Goal: Find contact information: Find contact information

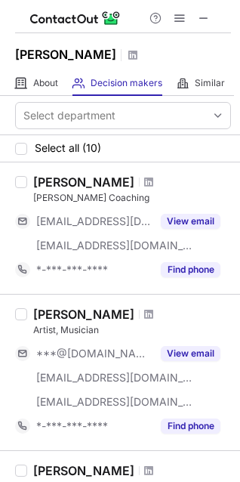
drag, startPoint x: 207, startPoint y: 17, endPoint x: 52, endPoint y: 29, distance: 155.5
click at [206, 17] on span at bounding box center [204, 18] width 12 height 12
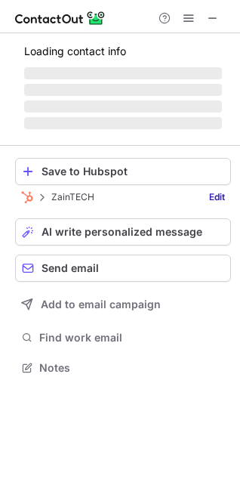
scroll to position [366, 240]
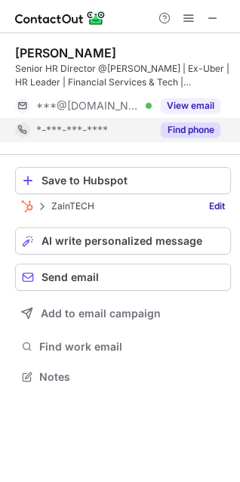
click at [172, 126] on button "Find phone" at bounding box center [191, 130] width 60 height 15
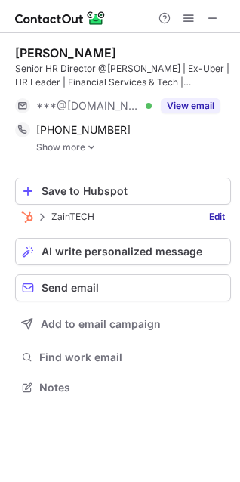
click at [56, 148] on link "Show more" at bounding box center [133, 147] width 195 height 11
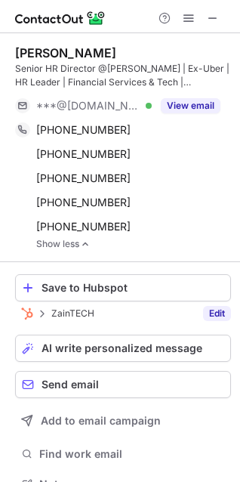
click at [203, 318] on link "Edit" at bounding box center [217, 313] width 28 height 15
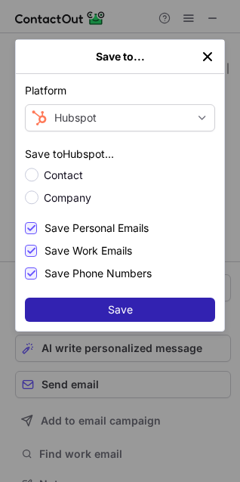
click at [67, 209] on div "Platform Hubspot List Select Lever Connect Greenhouse Connect Salesforce Connec…" at bounding box center [120, 202] width 209 height 257
click at [79, 197] on span "Company" at bounding box center [130, 198] width 172 height 15
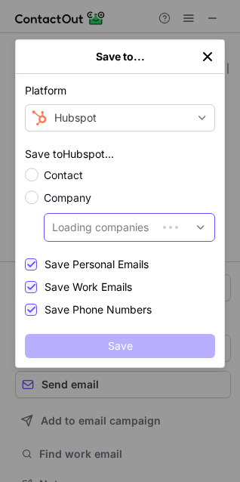
click at [111, 231] on div "Loading companies" at bounding box center [100, 227] width 97 height 15
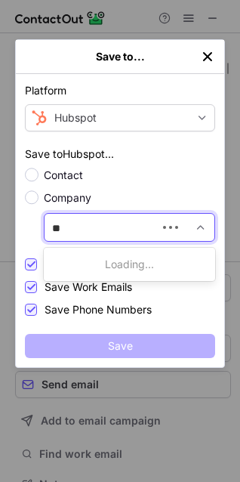
type input "*"
type input "******"
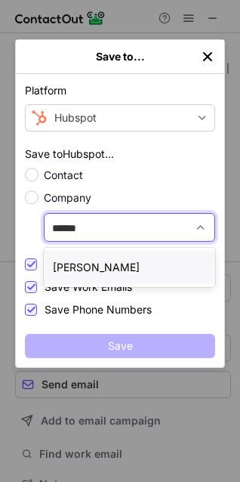
click at [108, 268] on div "tamara" at bounding box center [130, 267] width 172 height 33
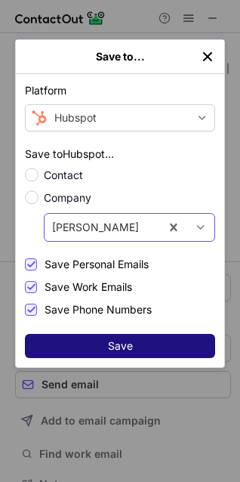
click at [120, 347] on span "Save" at bounding box center [120, 346] width 25 height 12
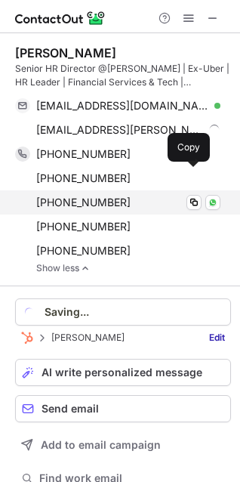
scroll to position [498, 230]
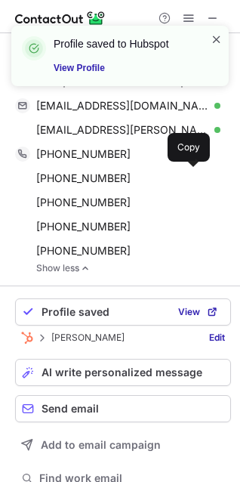
click at [217, 38] on span at bounding box center [217, 39] width 12 height 15
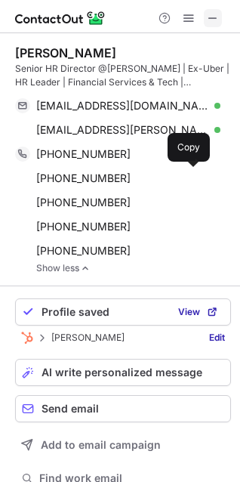
click at [206, 19] on button at bounding box center [213, 18] width 18 height 18
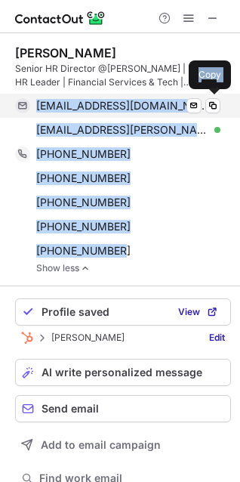
drag, startPoint x: 147, startPoint y: 256, endPoint x: 38, endPoint y: 105, distance: 186.2
click at [38, 105] on div "Hend Rasmy Senior HR Director @Tamara | Ex-Uber | HR Leader | Financial Service…" at bounding box center [123, 159] width 216 height 228
copy div "hend.rasmy@hotmail.com Verified Send email Copy hend.rasmy@tamara.co Verified S…"
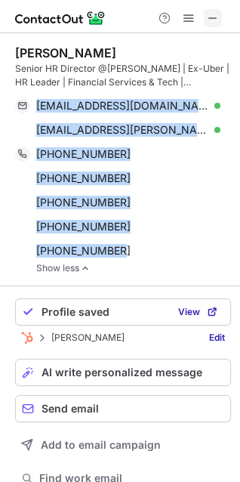
click at [216, 21] on span at bounding box center [213, 18] width 12 height 12
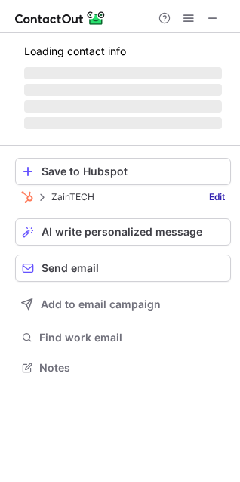
scroll to position [390, 240]
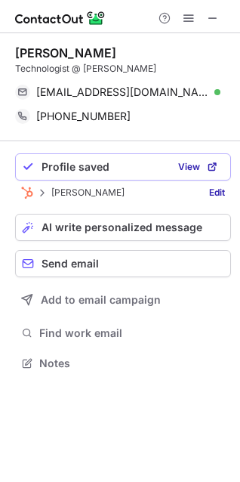
scroll to position [352, 240]
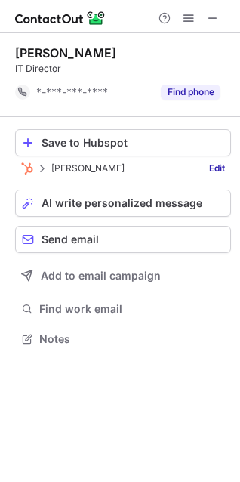
scroll to position [328, 240]
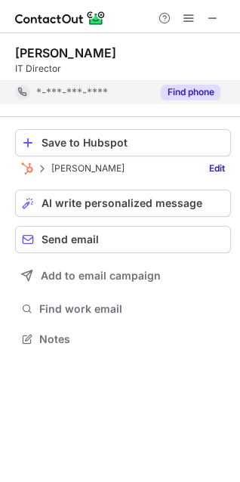
click at [175, 89] on button "Find phone" at bounding box center [191, 92] width 60 height 15
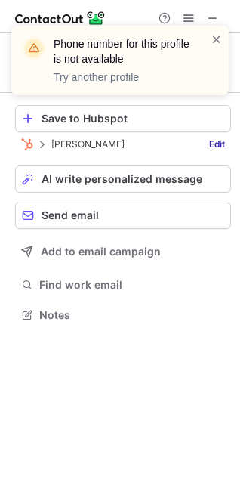
scroll to position [304, 240]
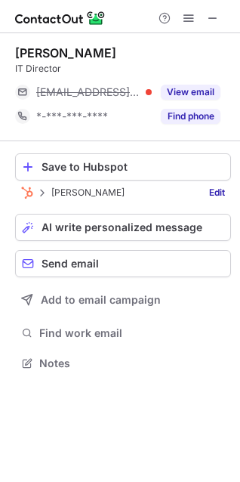
scroll to position [352, 240]
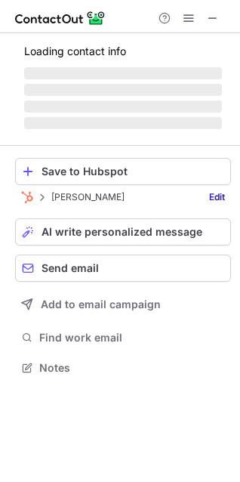
scroll to position [377, 240]
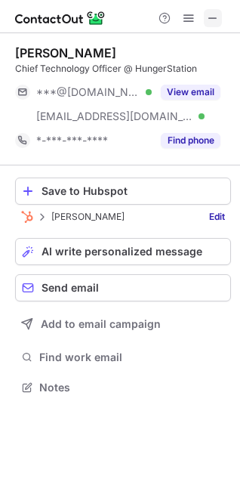
click at [222, 15] on button at bounding box center [213, 18] width 18 height 18
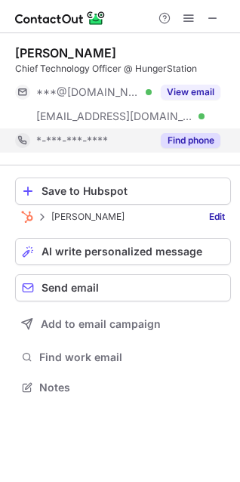
click at [193, 137] on button "Find phone" at bounding box center [191, 140] width 60 height 15
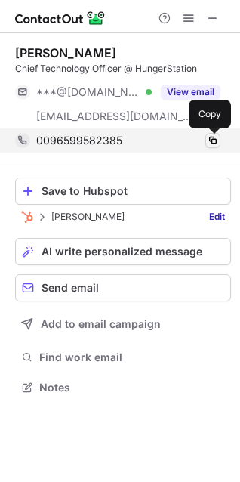
click at [216, 144] on span at bounding box center [213, 141] width 12 height 12
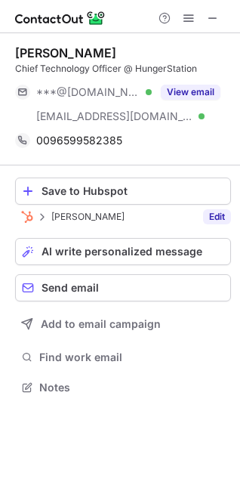
click at [211, 214] on link "Edit" at bounding box center [217, 216] width 28 height 15
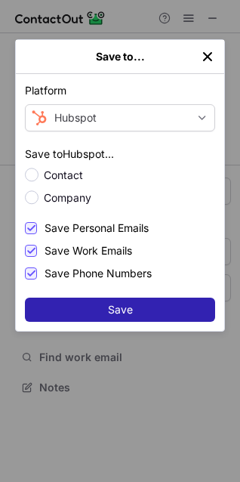
click at [70, 200] on span "Company" at bounding box center [130, 198] width 172 height 15
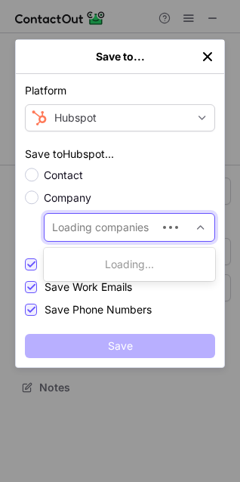
click at [88, 235] on div "Loading companies" at bounding box center [101, 228] width 113 height 24
type input "******"
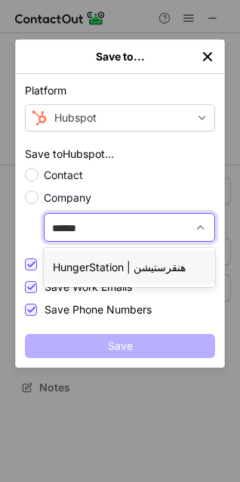
click at [110, 259] on div "HungerStation | هنقرستيشن" at bounding box center [130, 267] width 172 height 33
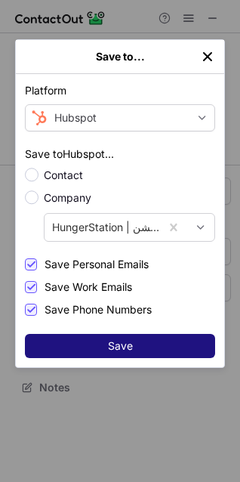
click at [123, 346] on span "Save" at bounding box center [120, 346] width 25 height 12
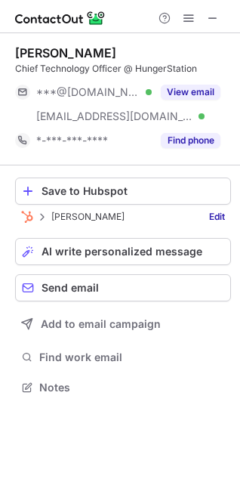
scroll to position [377, 240]
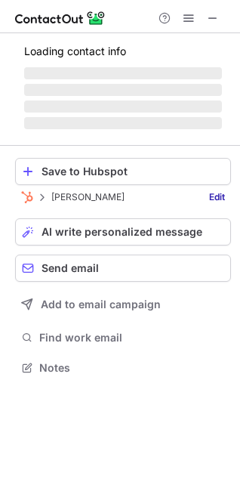
scroll to position [390, 240]
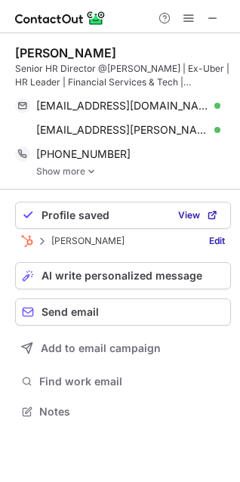
scroll to position [402, 240]
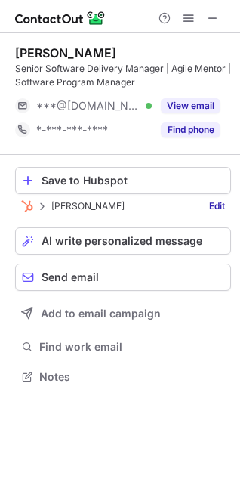
scroll to position [366, 240]
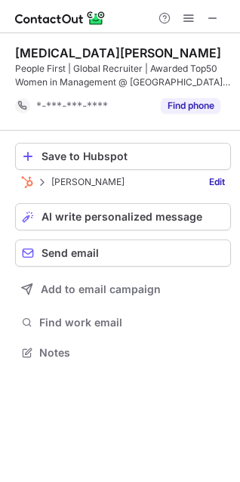
scroll to position [342, 240]
